Goal: Task Accomplishment & Management: Use online tool/utility

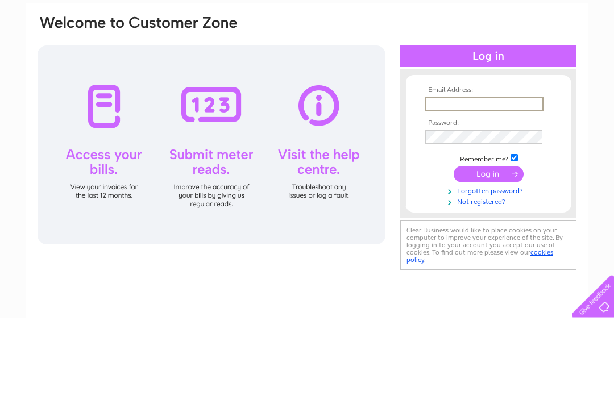
click at [468, 180] on input "text" at bounding box center [484, 187] width 118 height 14
type input "roydan146@hotmail.com"
click at [488, 248] on input "submit" at bounding box center [489, 256] width 70 height 16
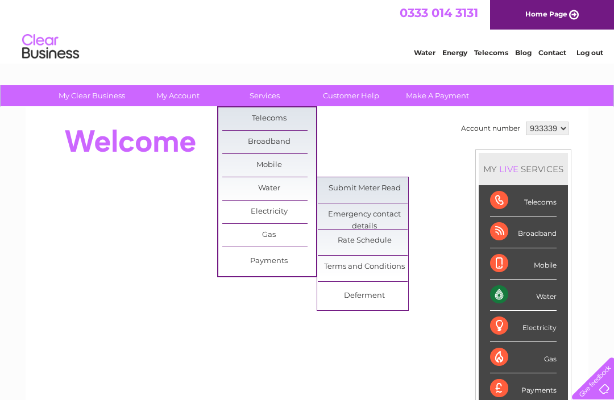
click at [378, 189] on link "Submit Meter Read" at bounding box center [365, 188] width 94 height 23
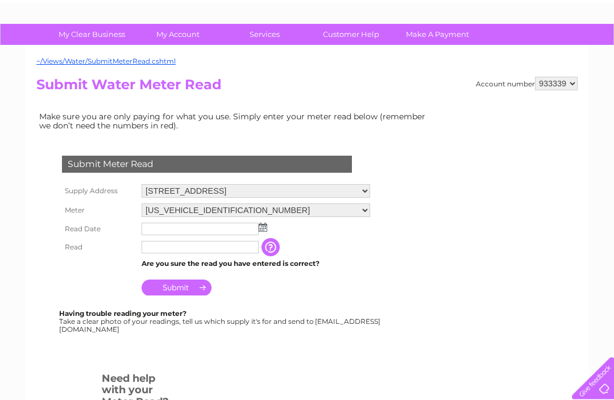
scroll to position [61, 0]
click at [266, 229] on img at bounding box center [263, 227] width 9 height 9
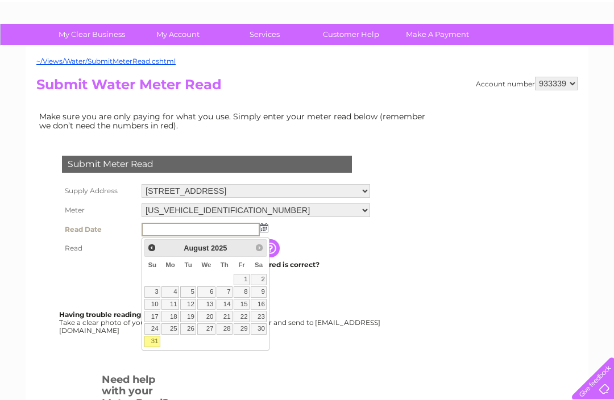
click at [159, 341] on link "31" at bounding box center [152, 341] width 16 height 11
type input "2025/08/31"
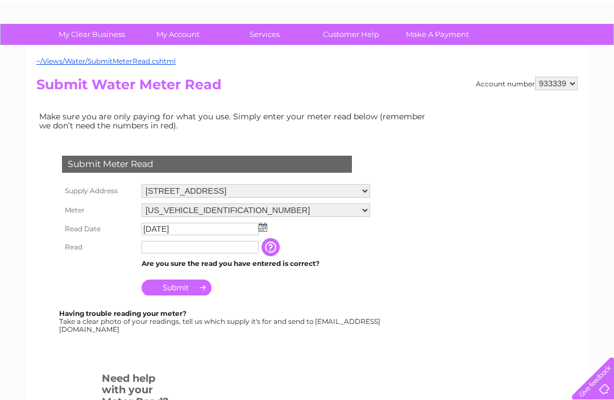
click at [179, 253] on input "text" at bounding box center [200, 247] width 117 height 13
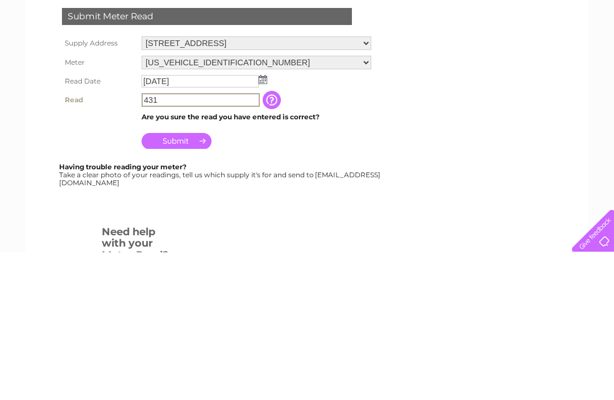
type input "431"
click at [190, 281] on input "Submit" at bounding box center [177, 289] width 70 height 16
